Goal: Task Accomplishment & Management: Manage account settings

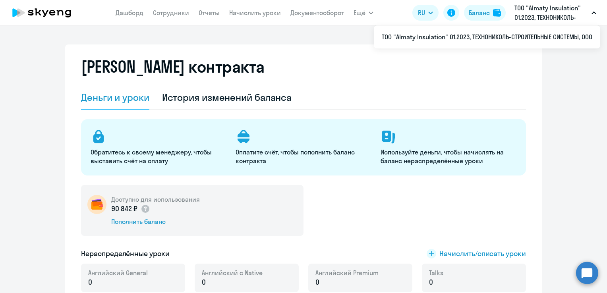
select select "english_adult_not_native_speaker"
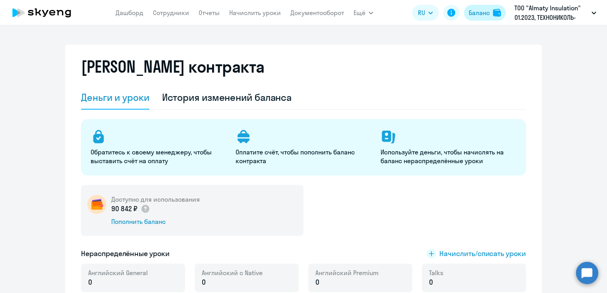
click at [486, 17] on div "Баланс" at bounding box center [479, 13] width 21 height 10
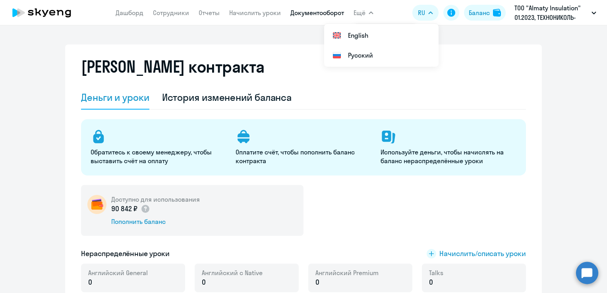
click at [312, 14] on link "Документооборот" at bounding box center [318, 13] width 54 height 8
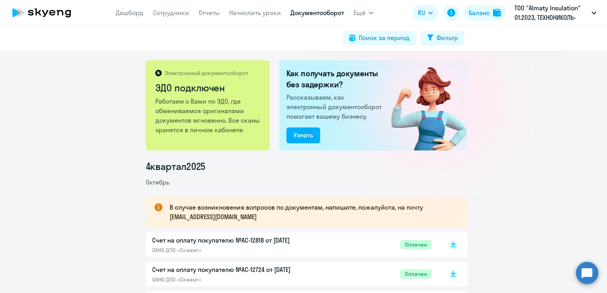
click at [210, 101] on p "Работаем с Вами по ЭДО, где обмениваемся оригиналами документов мгновенно. Все …" at bounding box center [208, 116] width 106 height 38
click at [163, 77] on div "Электронный документооборот ЭДО подключен" at bounding box center [208, 83] width 106 height 27
click at [158, 72] on icon at bounding box center [158, 73] width 6 height 6
click at [176, 119] on p "Работаем с Вами по ЭДО, где обмениваемся оригиналами документов мгновенно. Все …" at bounding box center [208, 116] width 106 height 38
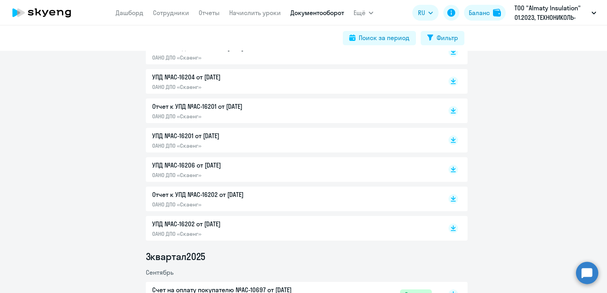
scroll to position [477, 0]
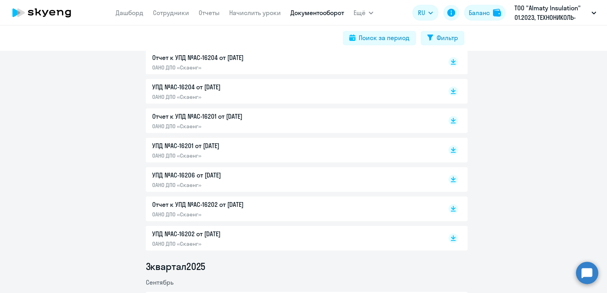
click at [196, 209] on p "Отчет к УПД №AC-16202 от [DATE]" at bounding box center [235, 205] width 167 height 10
